Goal: Check status: Check status

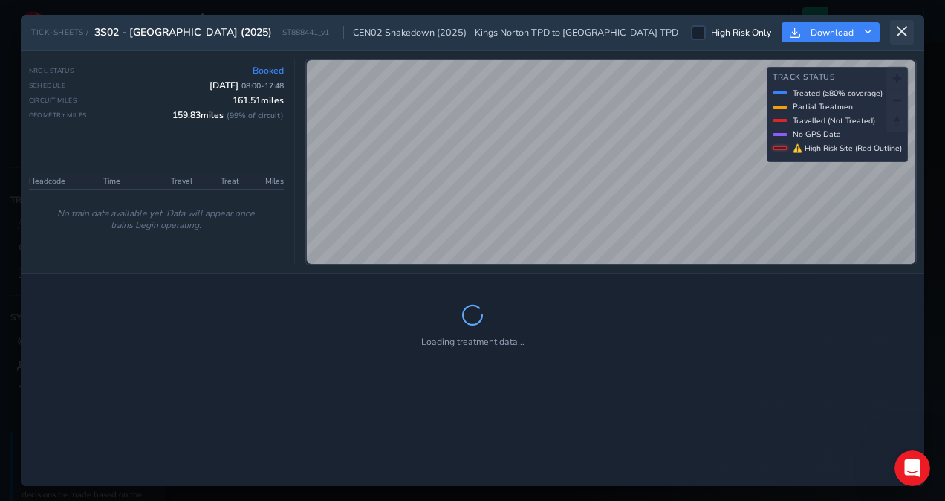
click at [897, 32] on icon at bounding box center [901, 31] width 13 height 13
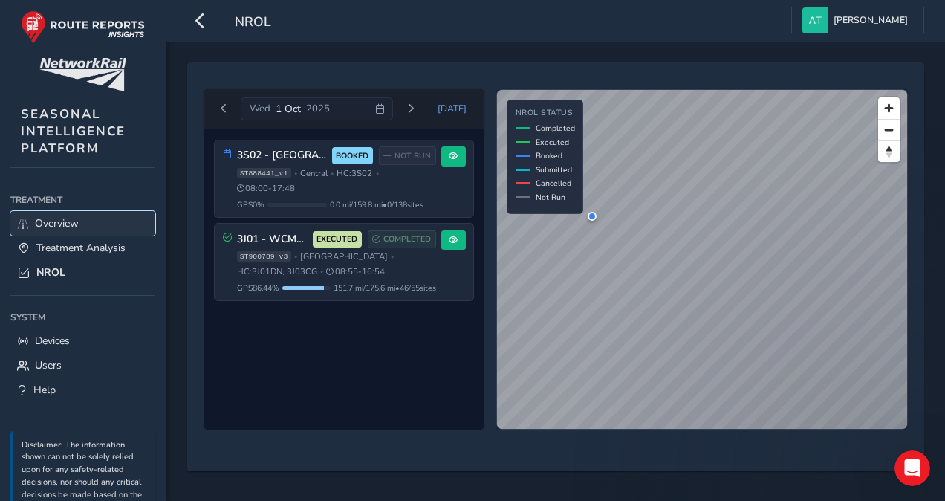
click at [75, 221] on span "Overview" at bounding box center [57, 223] width 44 height 14
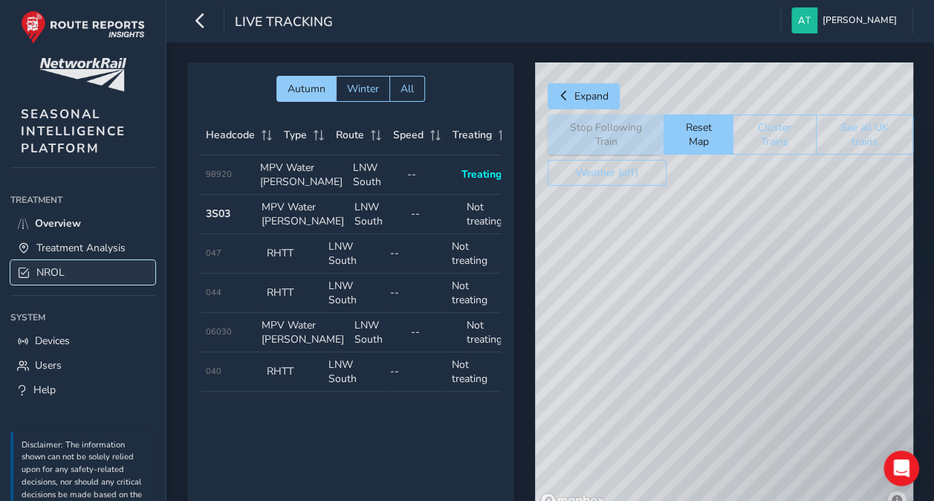
click at [60, 265] on span "NROL" at bounding box center [50, 272] width 28 height 14
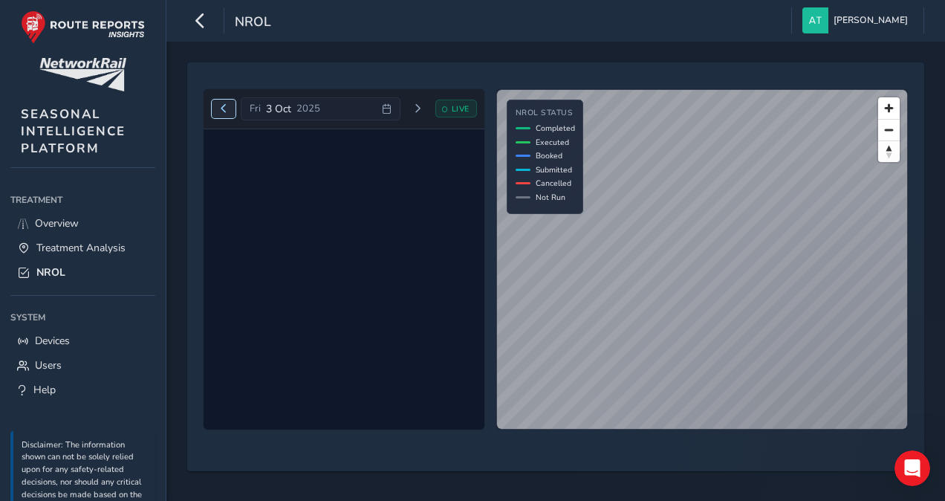
click at [223, 114] on button "Previous day" at bounding box center [224, 109] width 25 height 19
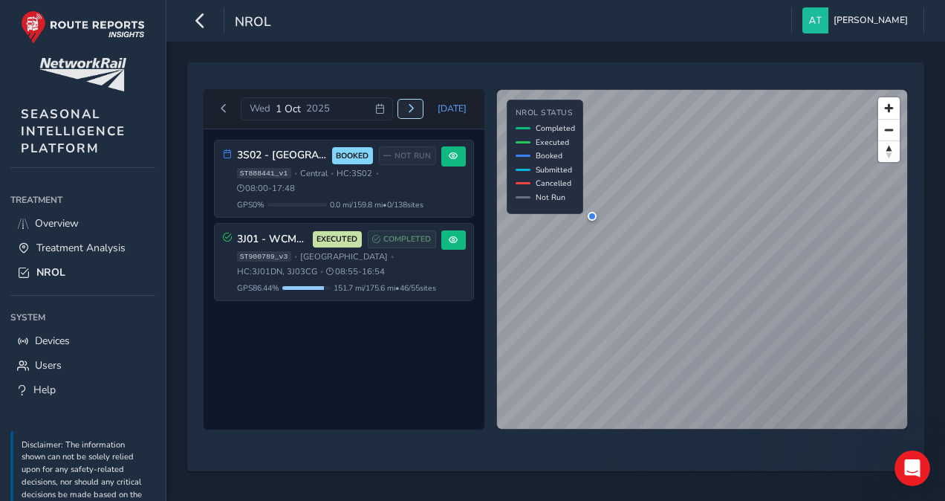
click at [415, 108] on span "Next day" at bounding box center [410, 108] width 9 height 9
